Goal: Task Accomplishment & Management: Complete application form

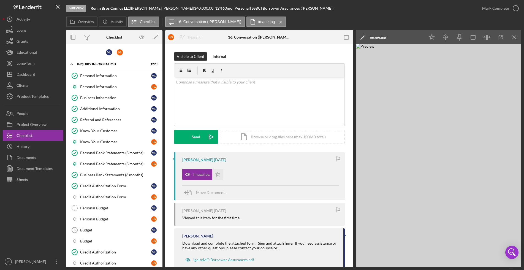
scroll to position [285, 0]
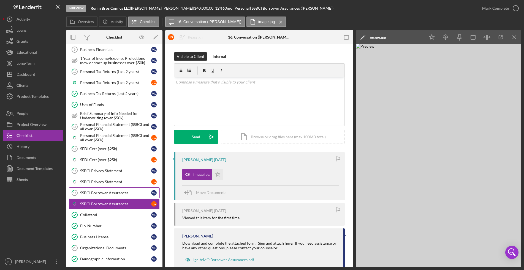
click at [108, 195] on link "16 SSBCI Borrower Assurances M L" at bounding box center [114, 192] width 91 height 11
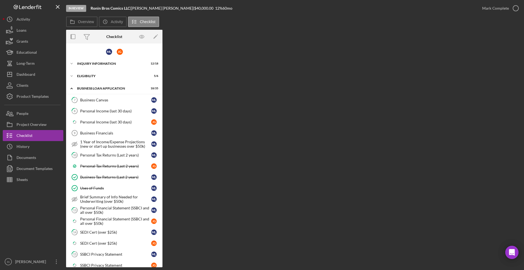
scroll to position [121, 0]
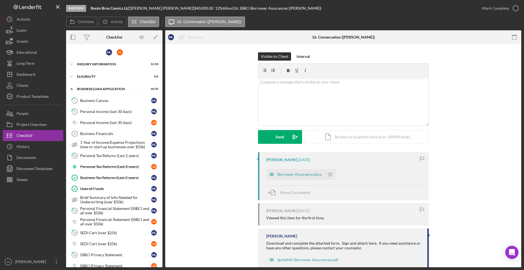
scroll to position [121, 0]
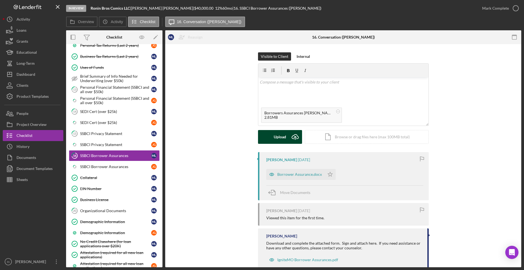
click at [278, 139] on div "Upload" at bounding box center [280, 137] width 12 height 14
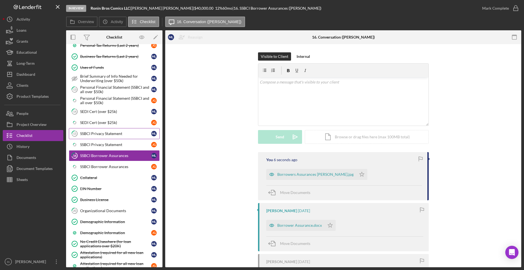
click at [118, 135] on div "SSBCI Privacy Statement" at bounding box center [115, 133] width 71 height 4
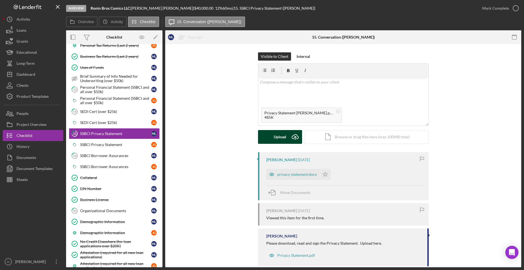
click at [294, 137] on g "submit" at bounding box center [295, 136] width 7 height 5
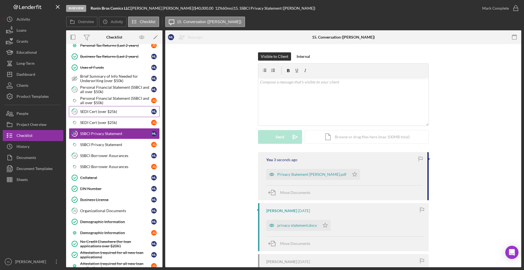
click at [112, 111] on div "SEDI Cert (over $25k)" at bounding box center [115, 111] width 71 height 4
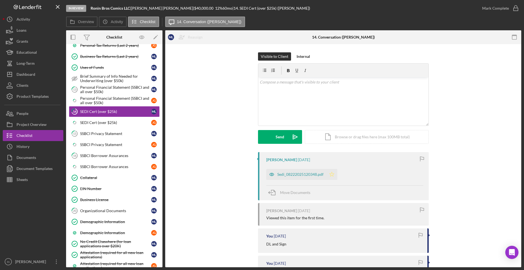
click at [331, 174] on icon "Icon/Star" at bounding box center [331, 174] width 11 height 11
click at [498, 11] on div "Mark Complete" at bounding box center [495, 8] width 27 height 11
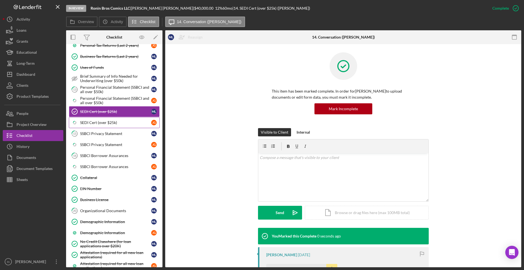
click at [89, 123] on div "SEDI Cert (over $25k)" at bounding box center [115, 122] width 71 height 4
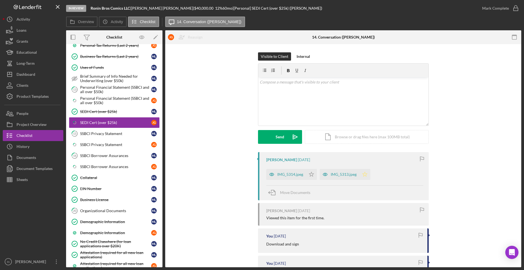
click at [363, 176] on icon "Icon/Star" at bounding box center [364, 174] width 11 height 11
click at [505, 8] on div "Mark Complete" at bounding box center [495, 8] width 27 height 11
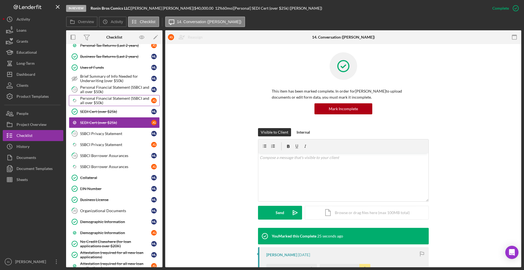
click at [93, 98] on div "Personal Financial Statement (SSBCI and all over $50k)" at bounding box center [115, 100] width 71 height 9
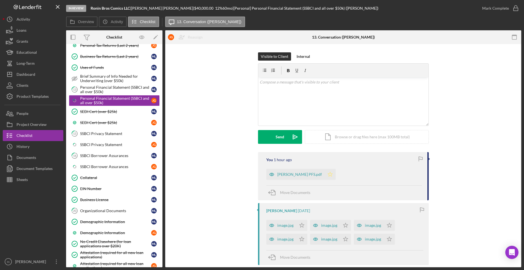
click at [328, 170] on icon "Icon/Star" at bounding box center [330, 174] width 11 height 11
click at [500, 9] on div "Mark Complete" at bounding box center [495, 8] width 27 height 11
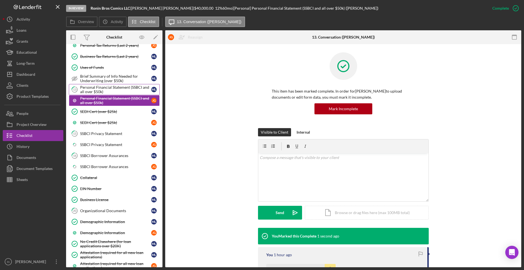
click at [93, 87] on div "Personal Financial Statement (SSBCI and all over $50k)" at bounding box center [115, 89] width 71 height 9
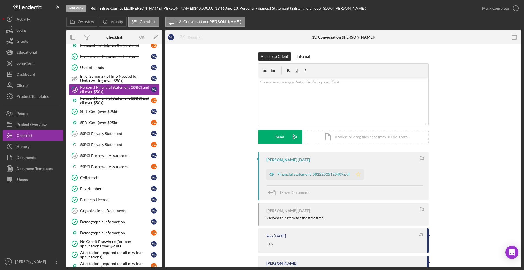
click at [358, 174] on icon "Icon/Star" at bounding box center [358, 174] width 11 height 11
click at [497, 9] on div "Mark Complete" at bounding box center [495, 8] width 27 height 11
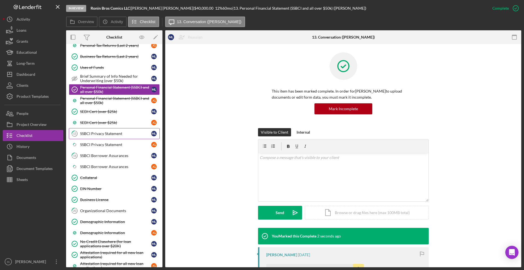
click at [107, 134] on div "SSBCI Privacy Statement" at bounding box center [115, 133] width 71 height 4
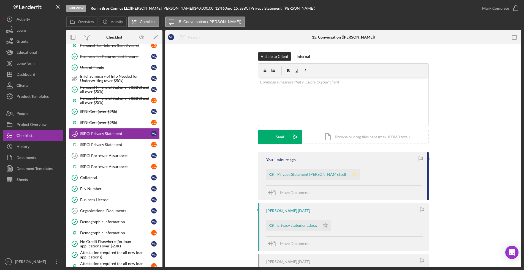
click at [349, 175] on icon "Icon/Star" at bounding box center [354, 174] width 11 height 11
click at [485, 10] on div "Mark Complete" at bounding box center [495, 8] width 27 height 11
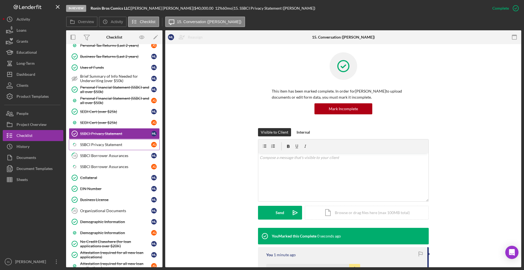
click at [104, 144] on div "SSBCI Privacy Statement" at bounding box center [115, 144] width 71 height 4
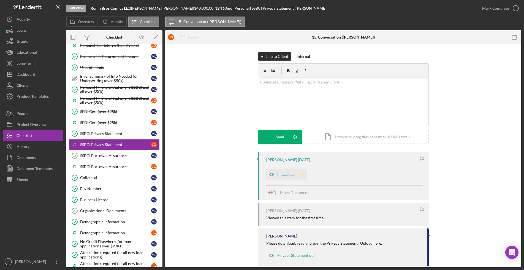
click at [300, 174] on icon "Icon/Star" at bounding box center [301, 174] width 11 height 11
click at [491, 9] on div "Mark Complete" at bounding box center [495, 8] width 27 height 11
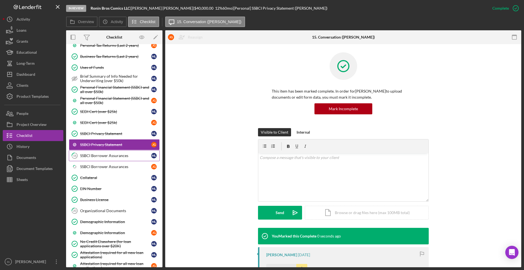
click at [97, 156] on div "SSBCI Borrower Assurances" at bounding box center [115, 155] width 71 height 4
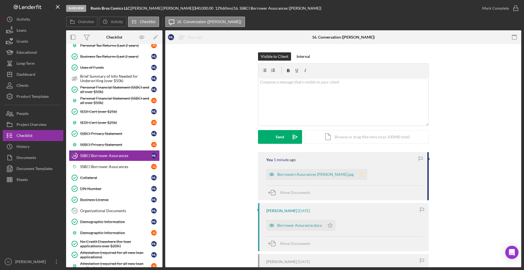
click at [356, 175] on icon "Icon/Star" at bounding box center [361, 174] width 11 height 11
click at [495, 12] on div "Mark Complete" at bounding box center [495, 8] width 27 height 11
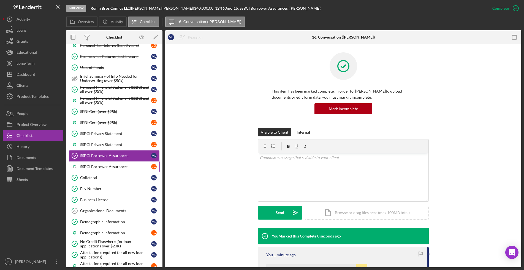
click at [101, 167] on div "SSBCI Borrower Assurances" at bounding box center [115, 166] width 71 height 4
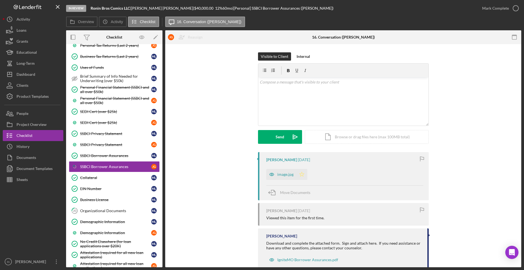
click at [299, 173] on polygon "button" at bounding box center [301, 174] width 5 height 4
click at [493, 10] on div "Mark Complete" at bounding box center [495, 8] width 27 height 11
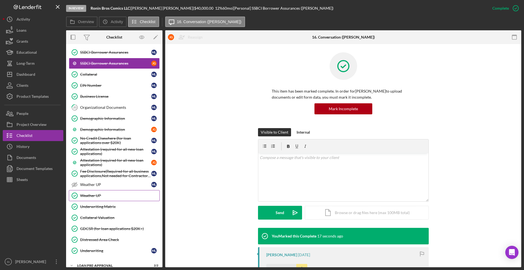
scroll to position [256, 0]
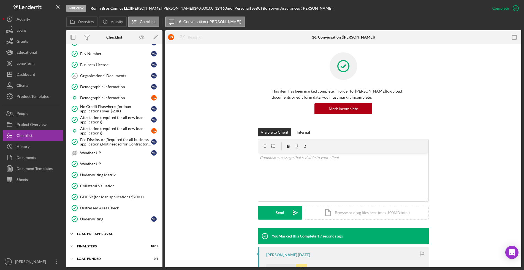
click at [87, 233] on div "LOAN PRE-APPROVAL" at bounding box center [116, 233] width 78 height 3
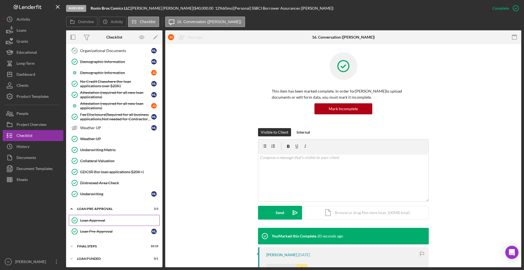
click at [96, 216] on link "Loan Approval Loan Approval" at bounding box center [114, 220] width 91 height 11
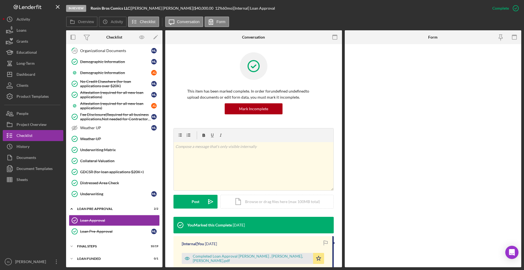
scroll to position [281, 0]
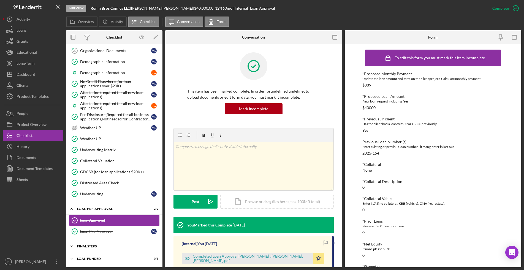
click at [89, 244] on div "FINAL STEPS" at bounding box center [116, 245] width 78 height 3
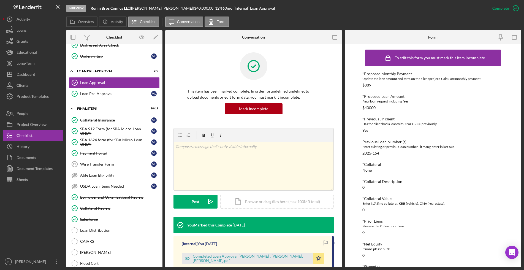
scroll to position [453, 0]
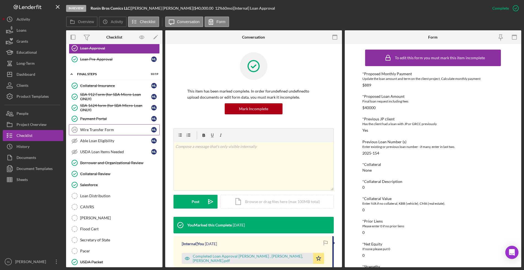
click at [110, 130] on div "Wire Transfer Form" at bounding box center [115, 129] width 71 height 4
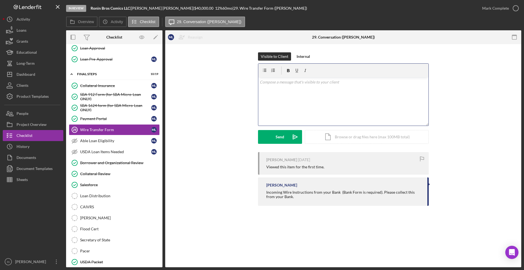
click at [302, 93] on div "v Color teal Color pink Remove color Add row above Add row below Add column bef…" at bounding box center [343, 101] width 170 height 48
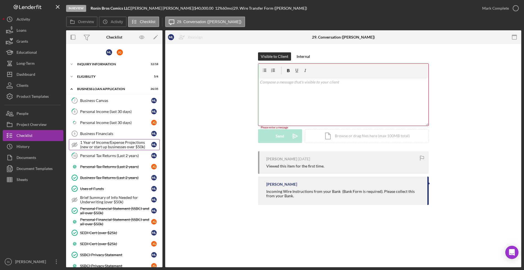
click at [101, 139] on link "1 Year of Income/Expense Projections (new or start up businesses over $50k) 1 Y…" at bounding box center [114, 144] width 91 height 11
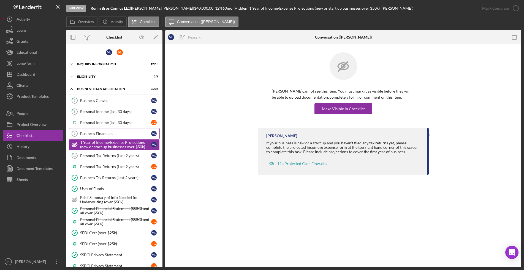
click at [102, 134] on div "Business Financials" at bounding box center [115, 133] width 71 height 4
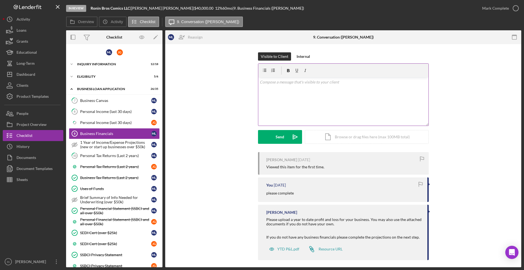
click at [312, 104] on div "v Color teal Color pink Remove color Add row above Add row below Add column bef…" at bounding box center [343, 101] width 170 height 48
click at [287, 136] on button "Send Icon/icon-invite-send" at bounding box center [280, 137] width 44 height 14
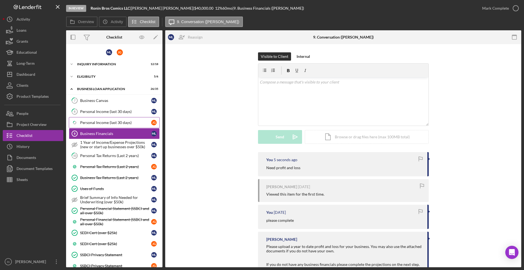
click at [97, 121] on div "Personal Income (last 30 days)" at bounding box center [115, 122] width 71 height 4
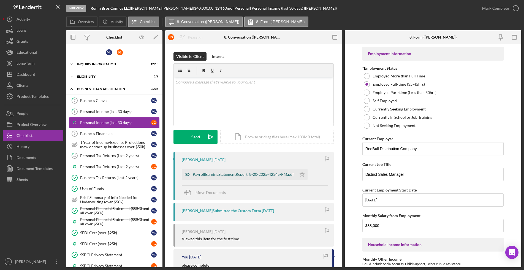
click at [227, 176] on div "PayrollEarningStatementReport_8-20-2025-42345-PM.pdf" at bounding box center [239, 174] width 115 height 11
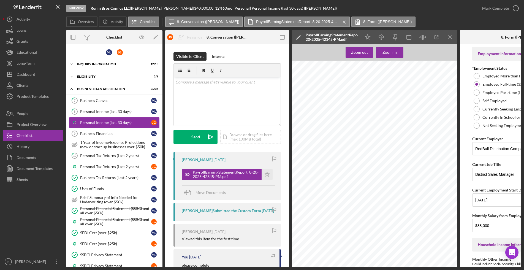
scroll to position [0, 9]
drag, startPoint x: 464, startPoint y: 267, endPoint x: 483, endPoint y: 268, distance: 19.8
click at [483, 268] on div "In Review Ronin Bros Comics LLC | Michael Linam | $40,000.00 12 % 60 mo | [Pers…" at bounding box center [262, 135] width 524 height 270
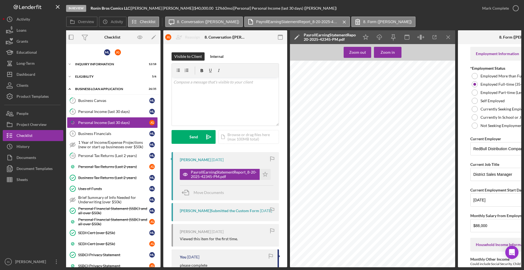
scroll to position [0, 0]
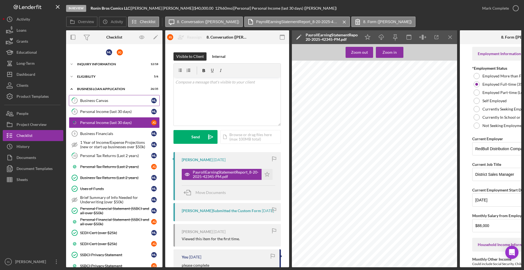
click at [111, 99] on div "Business Canvas" at bounding box center [115, 100] width 71 height 4
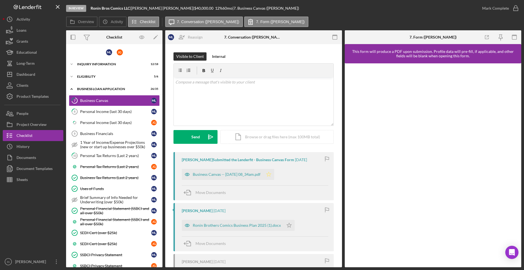
click at [274, 176] on icon "Icon/Star" at bounding box center [268, 174] width 11 height 11
click at [500, 5] on div "Mark Complete" at bounding box center [495, 8] width 27 height 11
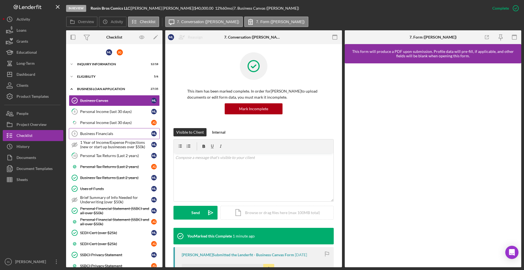
click at [113, 136] on link "Business Financials 9 Business Financials M L" at bounding box center [114, 133] width 91 height 11
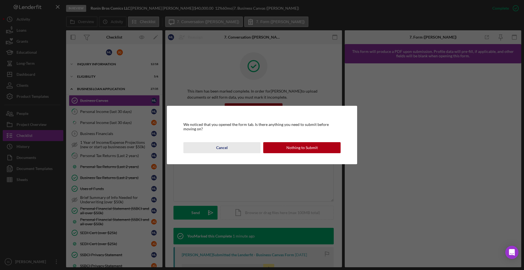
click at [225, 148] on div "Cancel" at bounding box center [222, 147] width 12 height 11
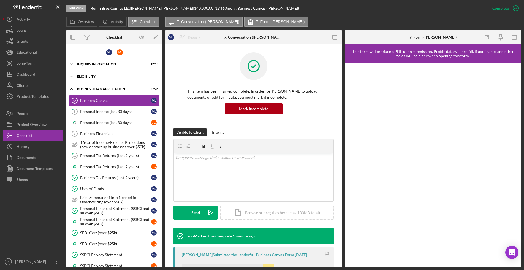
click at [123, 74] on div "Icon/Expander ELIGIBILITY 5 / 6" at bounding box center [114, 76] width 96 height 11
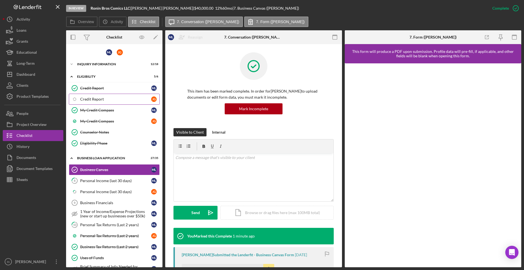
click at [116, 99] on div "Credit Report" at bounding box center [115, 99] width 71 height 4
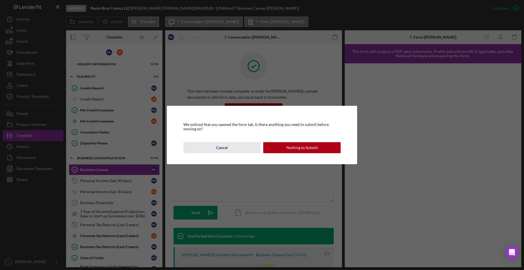
click at [227, 145] on div "Cancel" at bounding box center [222, 147] width 12 height 11
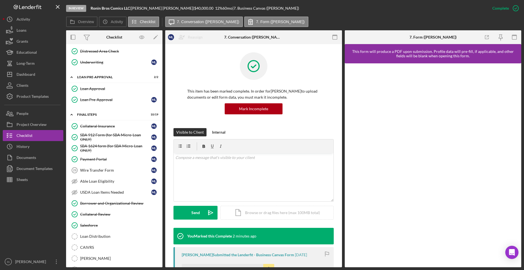
scroll to position [562, 0]
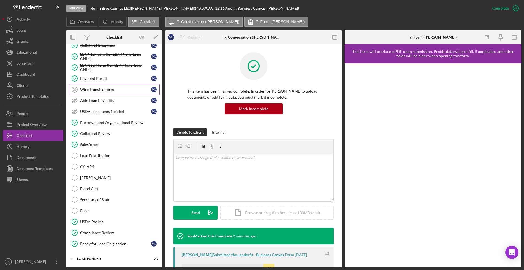
click at [105, 89] on div "Wire Transfer Form" at bounding box center [115, 89] width 71 height 4
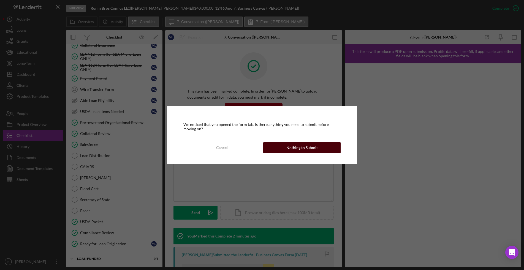
click at [293, 148] on div "Nothing to Submit" at bounding box center [301, 147] width 31 height 11
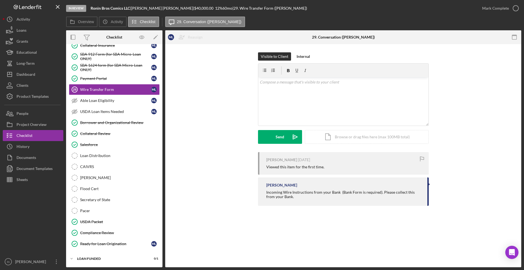
click at [248, 174] on div "Michael Linam 3 days ago Viewed this item for the first time. Ian Nelson Incomi…" at bounding box center [342, 180] width 339 height 56
click at [309, 105] on div "v Color teal Color pink Remove color Add row above Add row below Add column bef…" at bounding box center [343, 101] width 170 height 48
click at [274, 137] on button "Send Icon/icon-invite-send" at bounding box center [280, 137] width 44 height 14
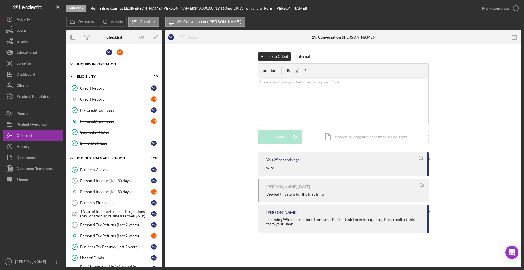
click at [113, 62] on div "INQUIRY INFORMATION" at bounding box center [116, 63] width 78 height 3
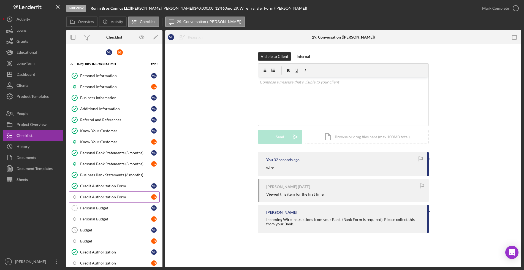
click at [119, 198] on div "Credit Authorization Form" at bounding box center [115, 197] width 71 height 4
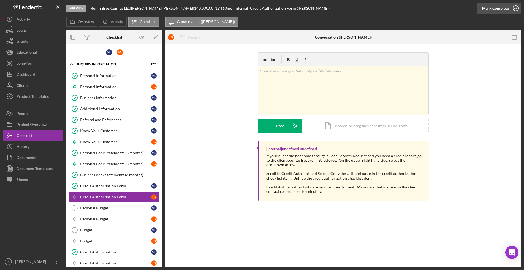
click at [491, 4] on div "Mark Complete" at bounding box center [495, 8] width 27 height 11
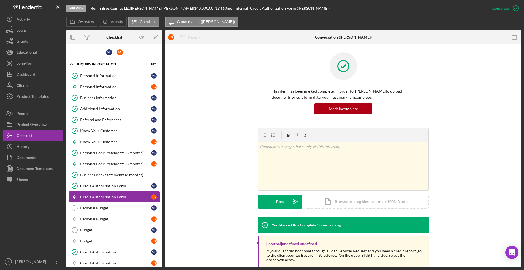
scroll to position [34, 0]
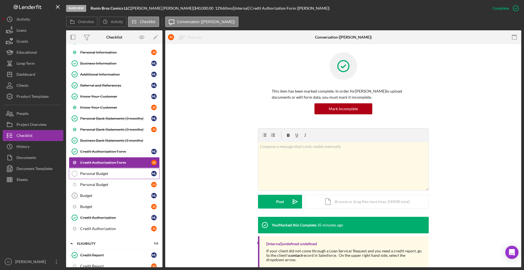
click at [102, 174] on div "Personal Budget" at bounding box center [115, 173] width 71 height 4
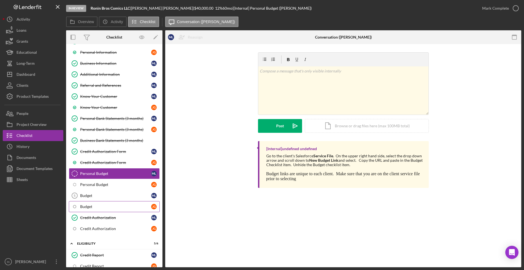
click at [96, 205] on div "Budget" at bounding box center [115, 206] width 71 height 4
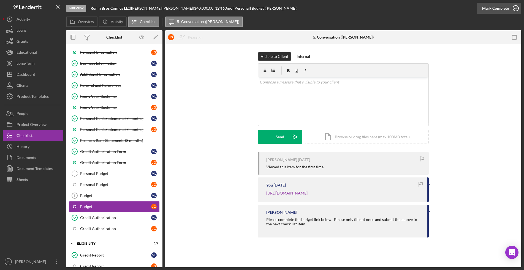
click at [497, 10] on div "Mark Complete" at bounding box center [495, 8] width 27 height 11
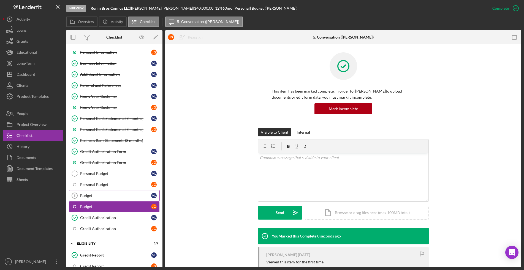
click at [100, 198] on link "Budget 5 Budget M L" at bounding box center [114, 195] width 91 height 11
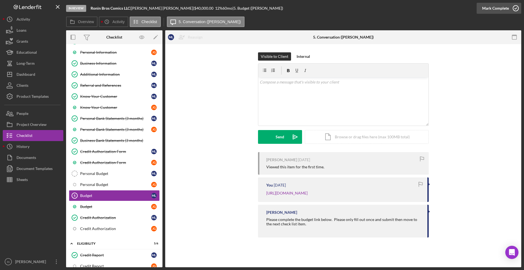
click at [506, 10] on div "Mark Complete" at bounding box center [495, 8] width 27 height 11
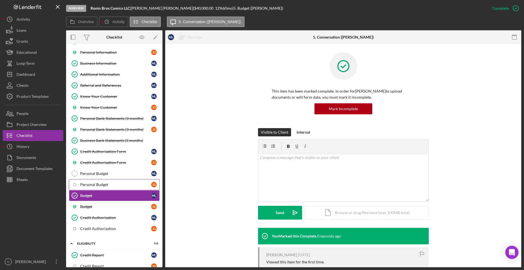
click at [102, 185] on div "Personal Budget" at bounding box center [115, 184] width 71 height 4
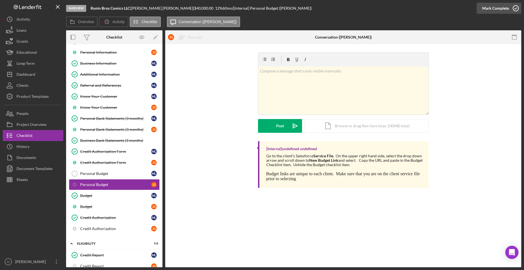
click at [499, 7] on div "Mark Complete" at bounding box center [495, 8] width 27 height 11
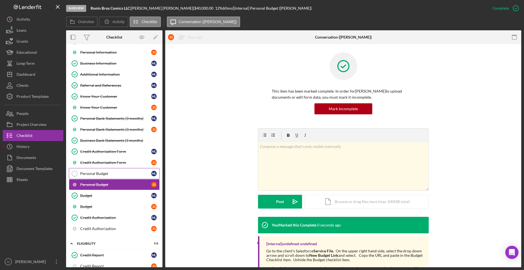
click at [91, 171] on div "Personal Budget" at bounding box center [115, 173] width 71 height 4
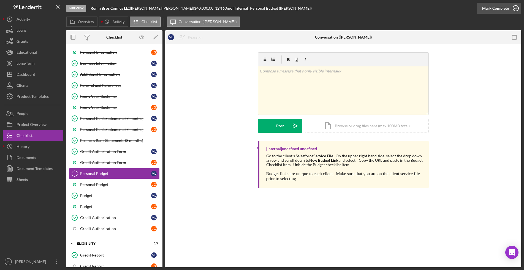
click at [500, 7] on div "Mark Complete" at bounding box center [495, 8] width 27 height 11
